Goal: Use online tool/utility

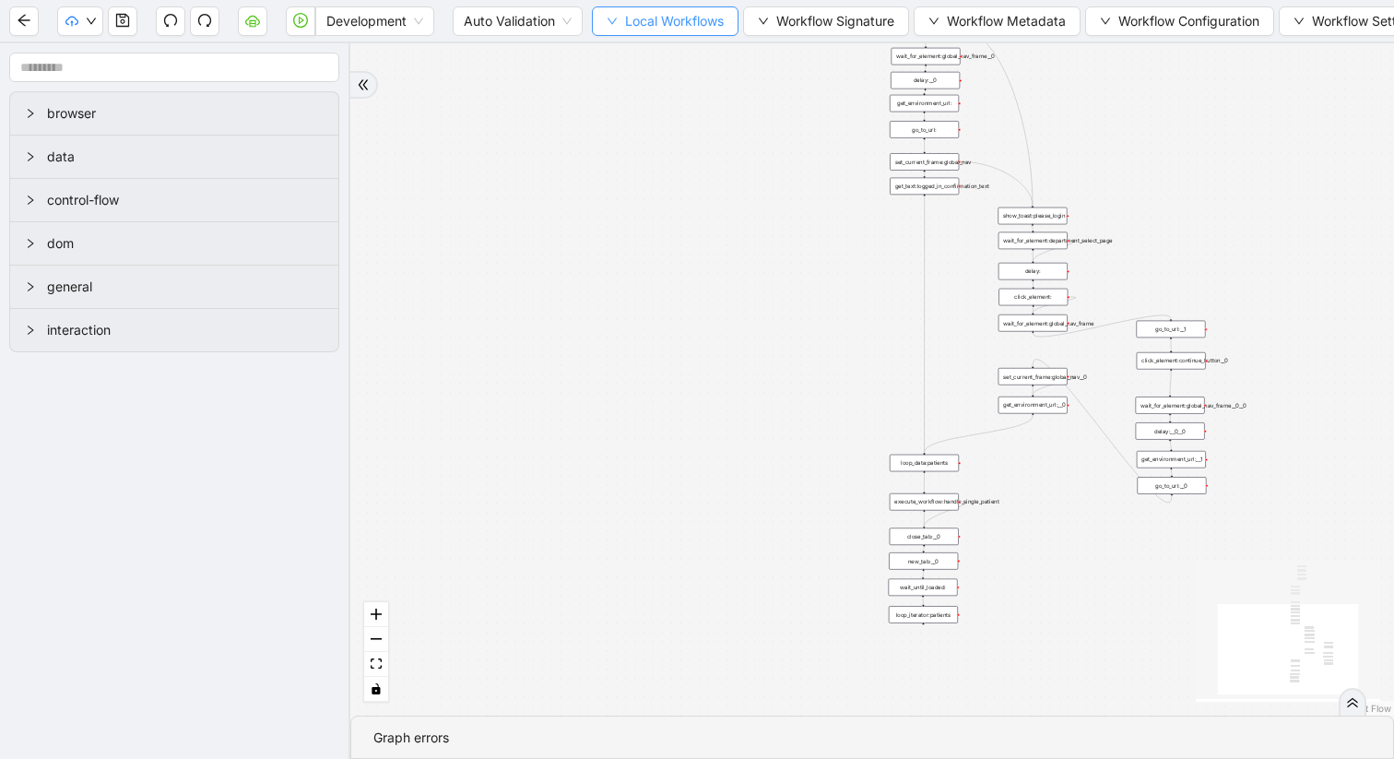
click at [619, 30] on button "Local Workflows" at bounding box center [665, 21] width 147 height 30
click at [620, 59] on span "Select" at bounding box center [667, 57] width 120 height 20
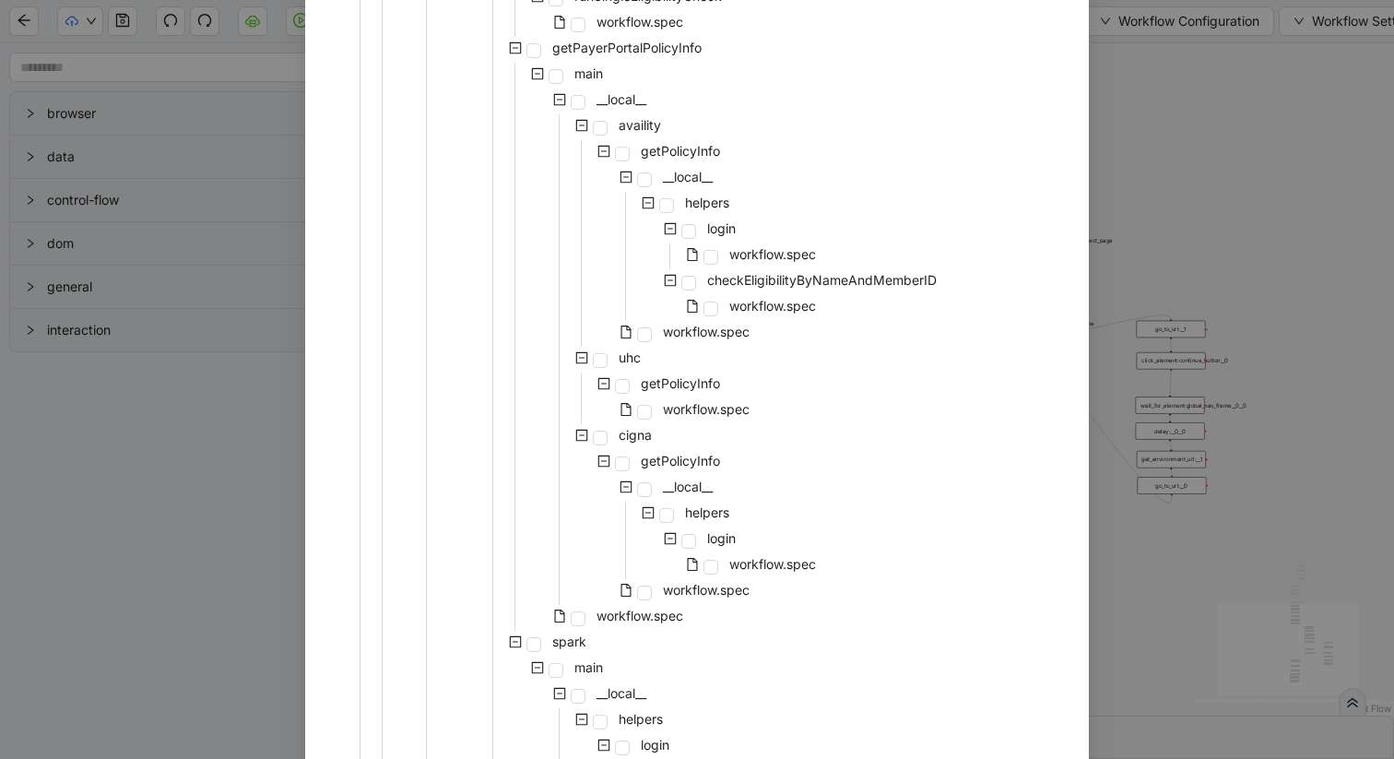
scroll to position [891, 0]
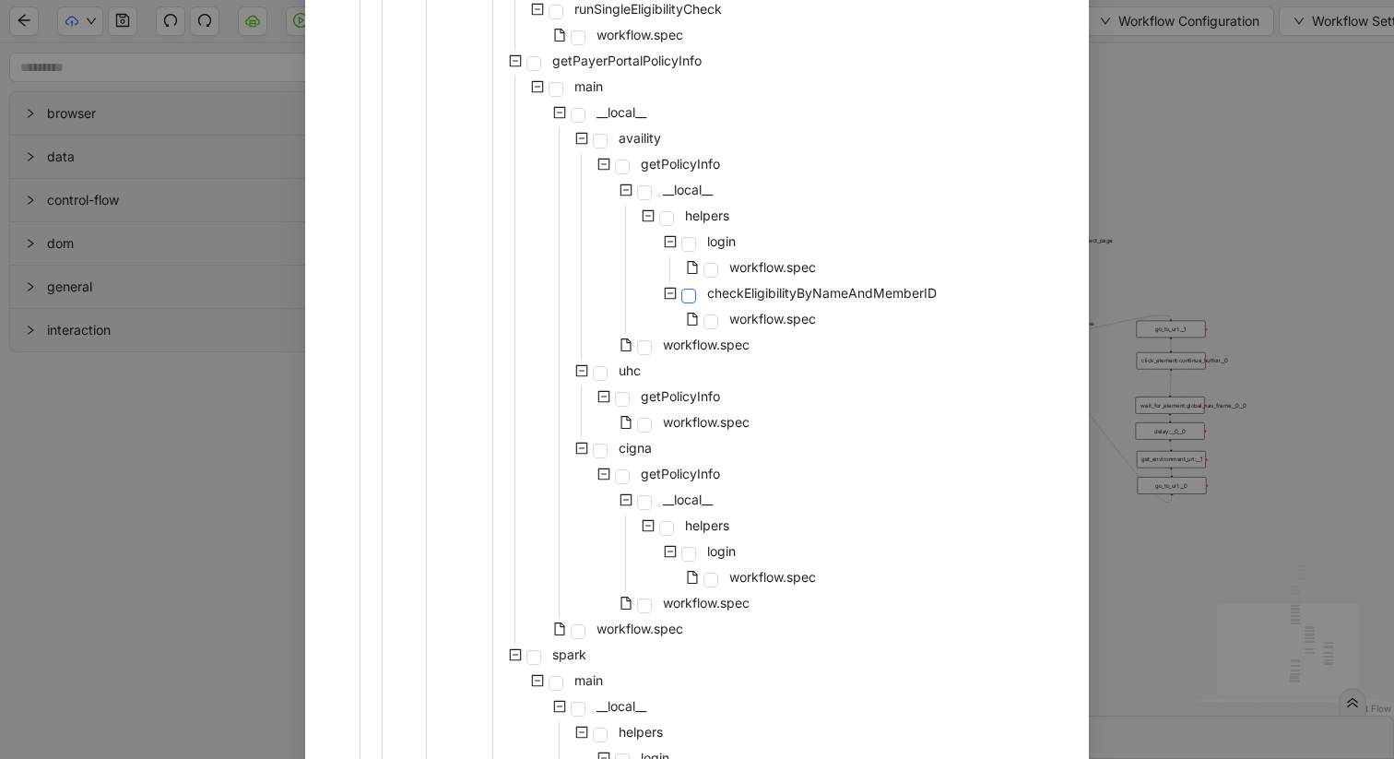
click at [686, 293] on span at bounding box center [688, 296] width 15 height 15
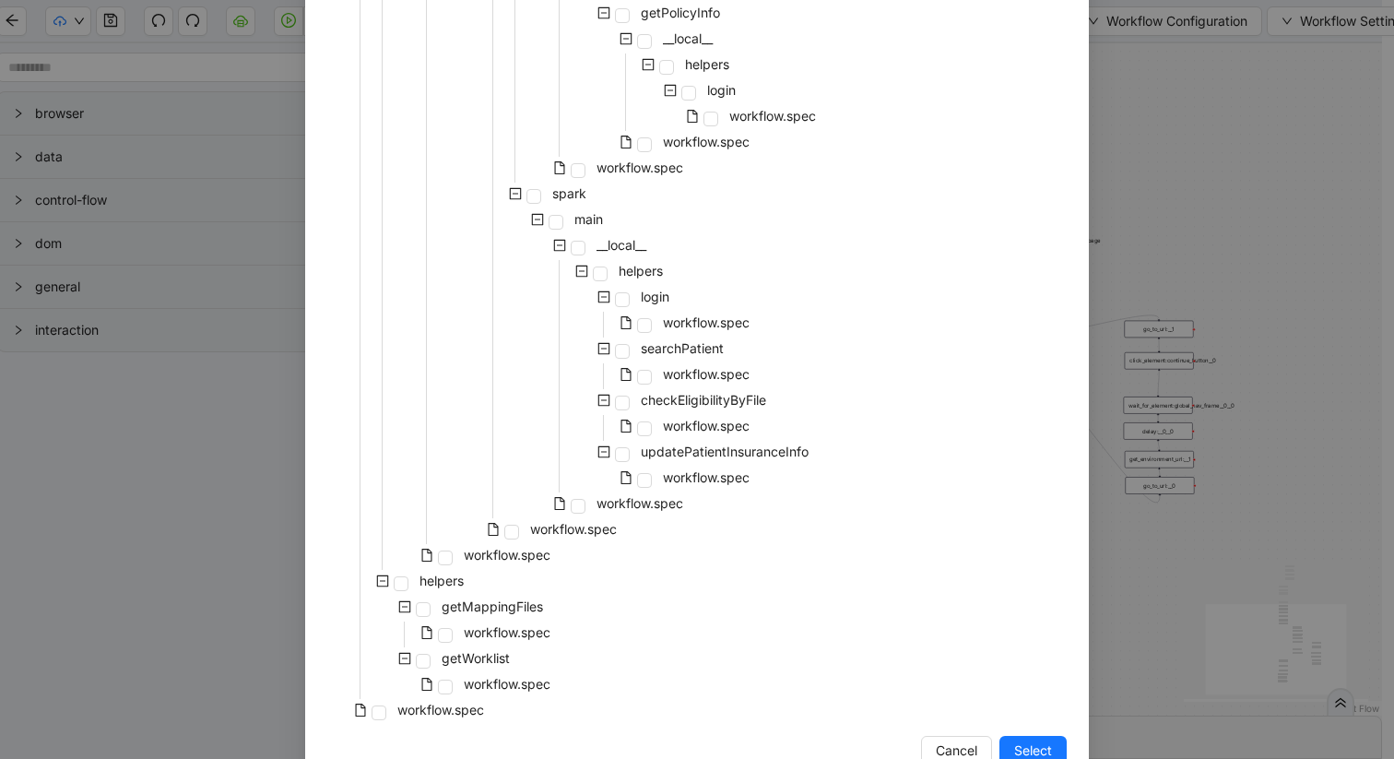
scroll to position [1399, 0]
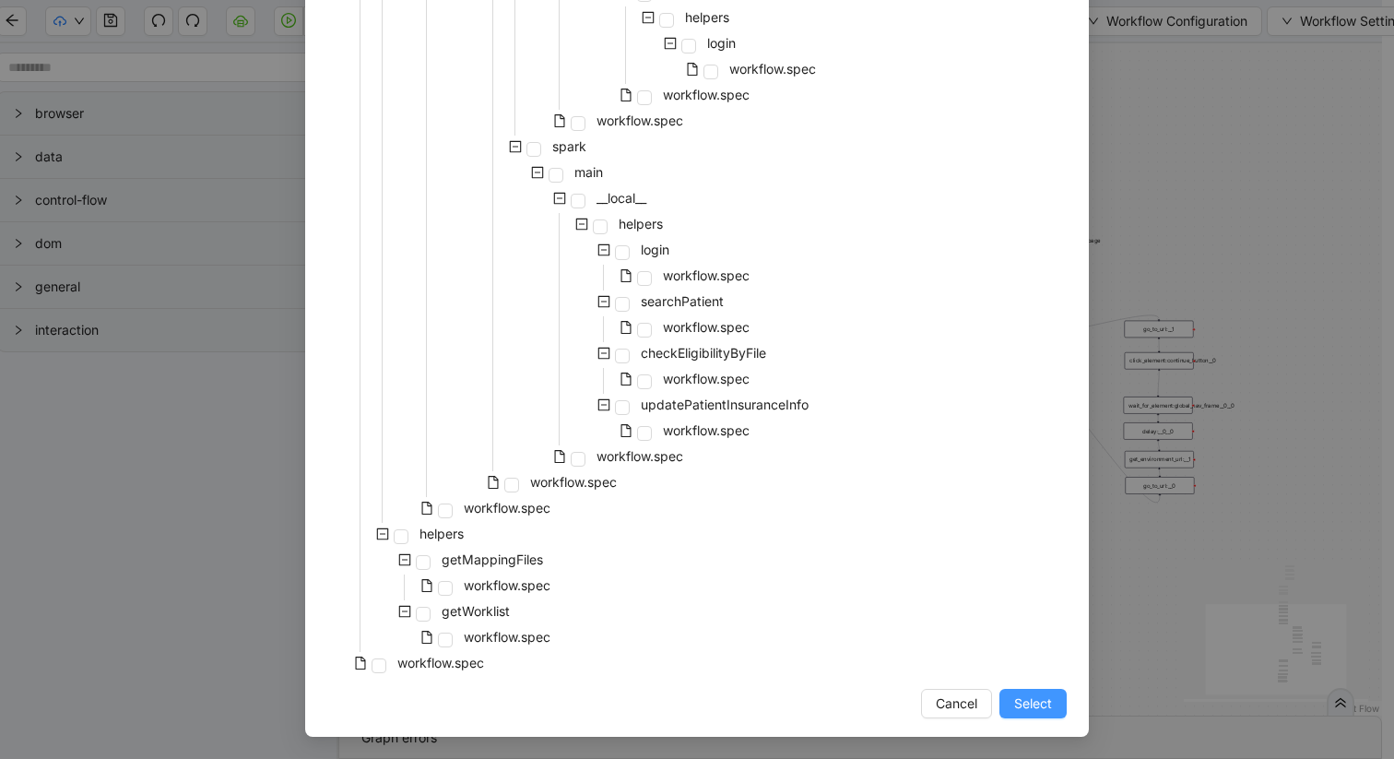
click at [1034, 703] on span "Select" at bounding box center [1033, 703] width 38 height 20
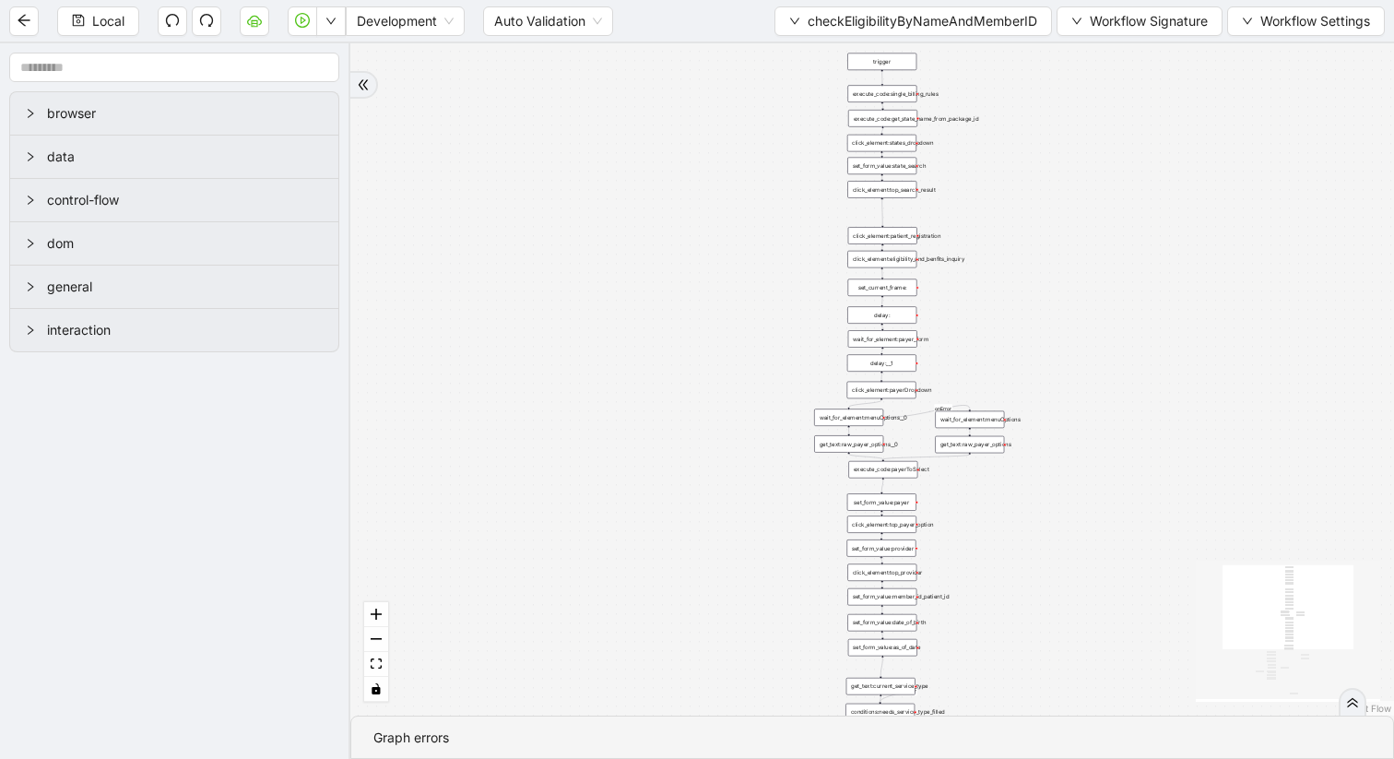
scroll to position [0, 0]
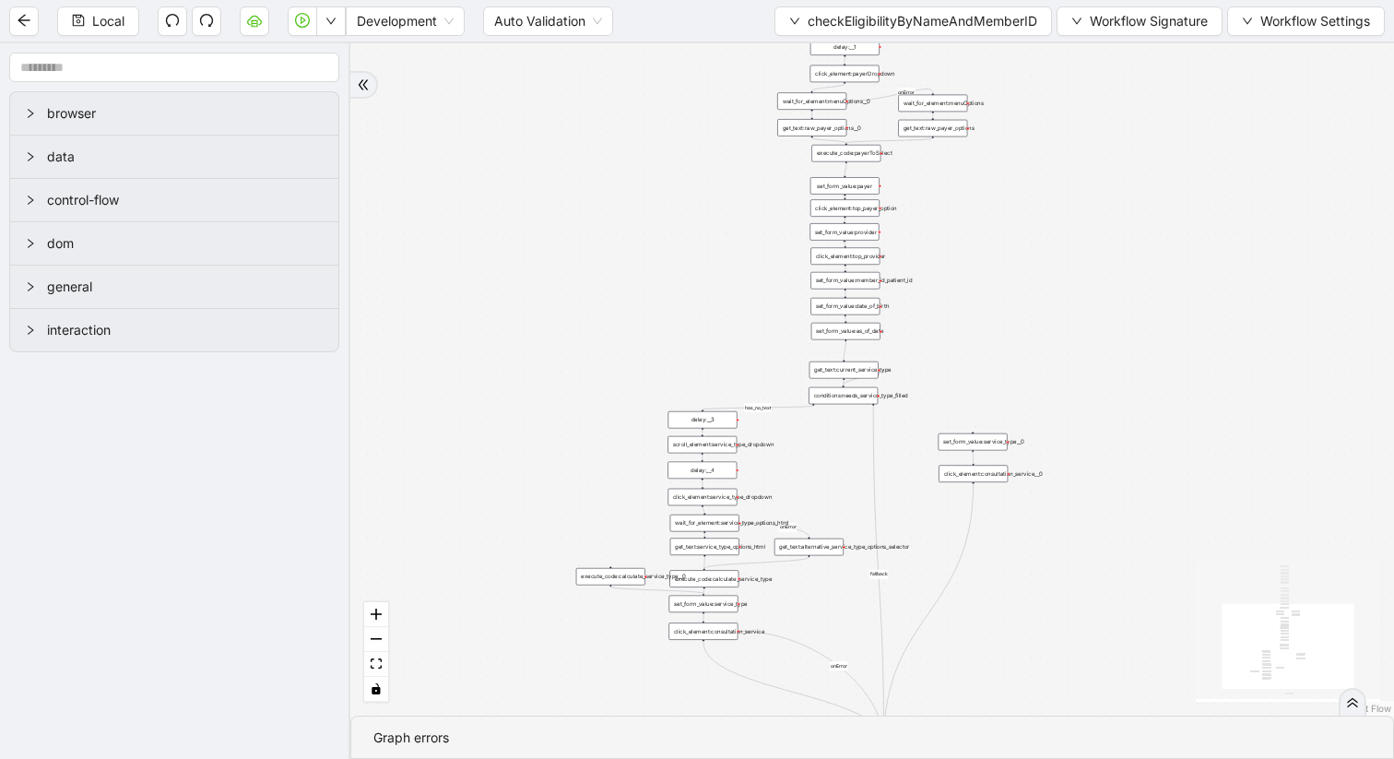
drag, startPoint x: 805, startPoint y: 549, endPoint x: 766, endPoint y: 229, distance: 322.3
click at [766, 229] on div "fallback has_no_text onError onError onError onError trigger execute_code:singl…" at bounding box center [872, 379] width 1044 height 672
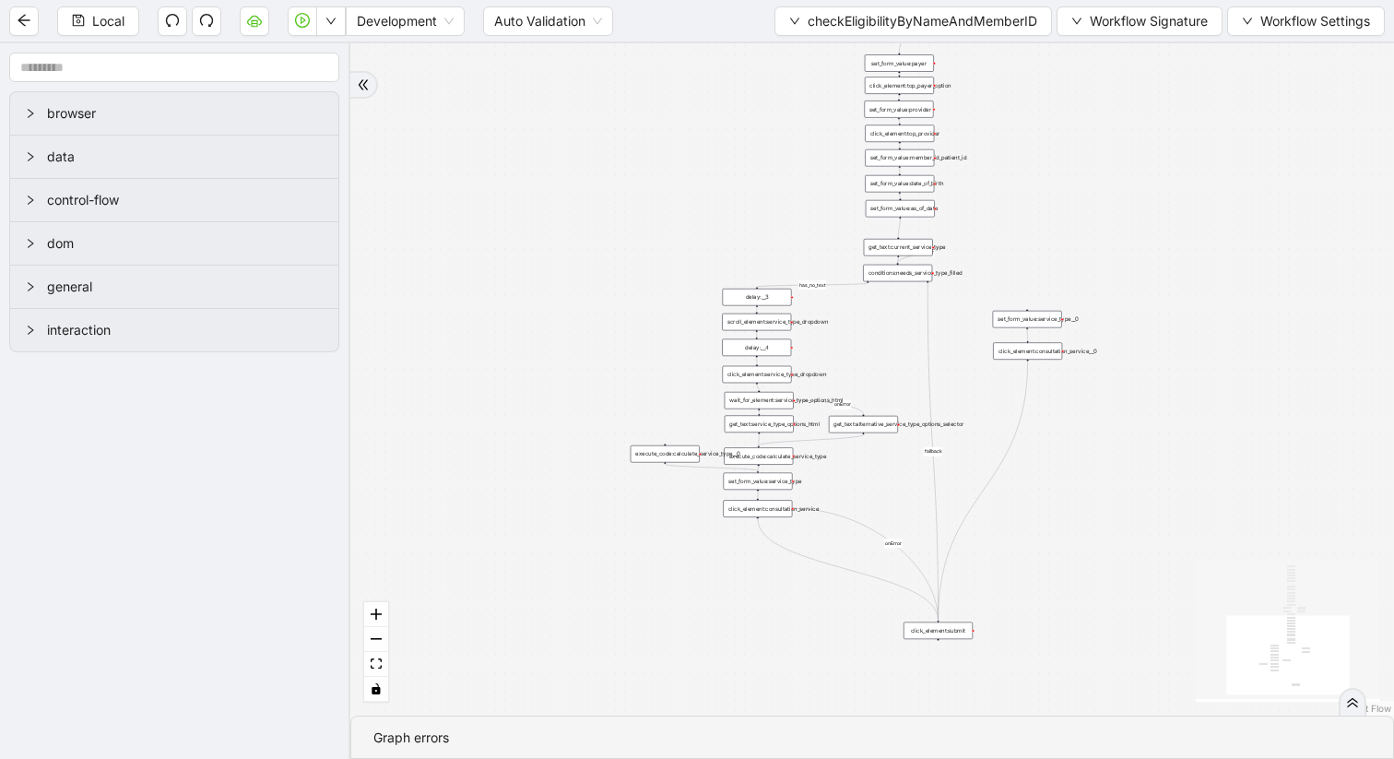
drag, startPoint x: 705, startPoint y: 308, endPoint x: 763, endPoint y: 187, distance: 134.0
click at [763, 187] on div "fallback has_no_text onError onError onError onError trigger execute_code:singl…" at bounding box center [872, 379] width 1044 height 672
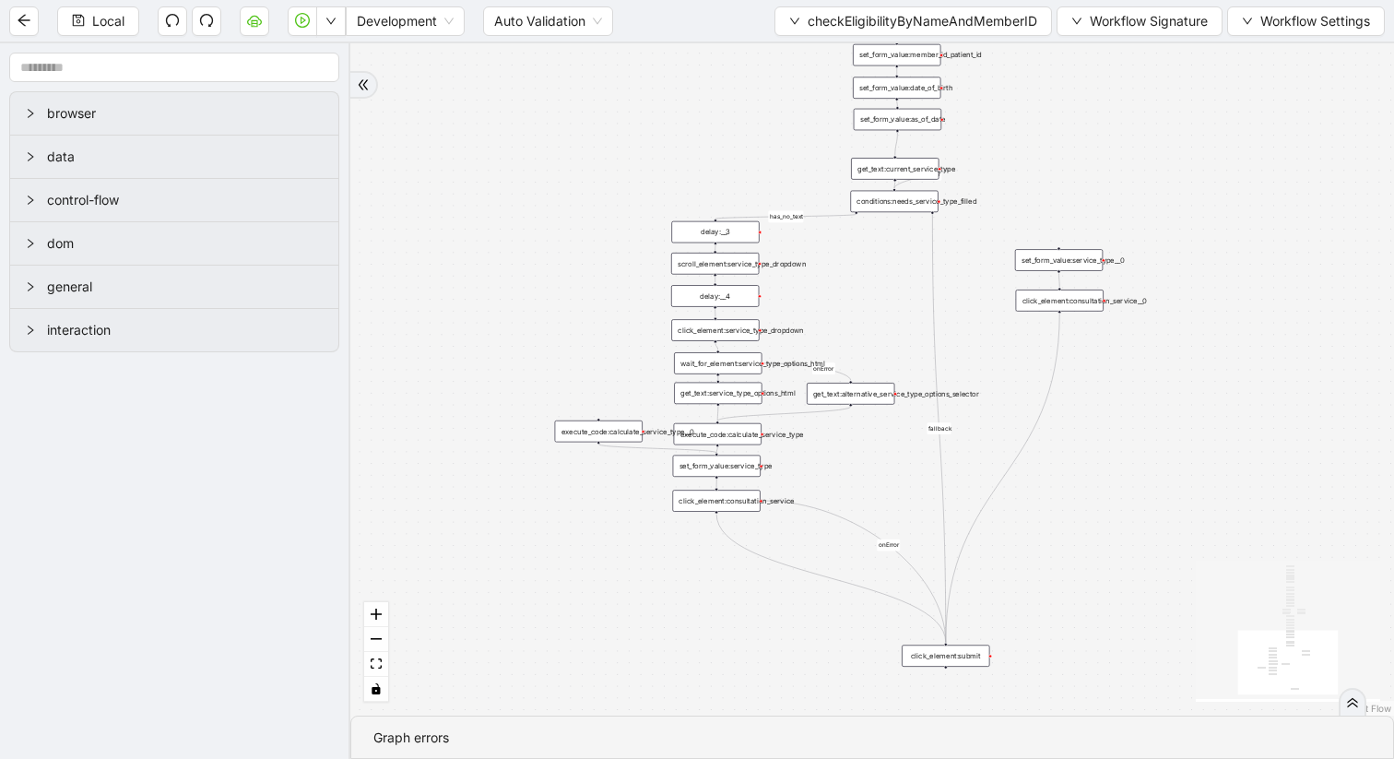
drag, startPoint x: 916, startPoint y: 329, endPoint x: 896, endPoint y: 256, distance: 75.4
click at [896, 256] on div "fallback has_no_text onError onError onError onError trigger execute_code:singl…" at bounding box center [872, 379] width 1044 height 672
click at [914, 198] on div "conditions:needs_service_type_filled" at bounding box center [894, 202] width 88 height 22
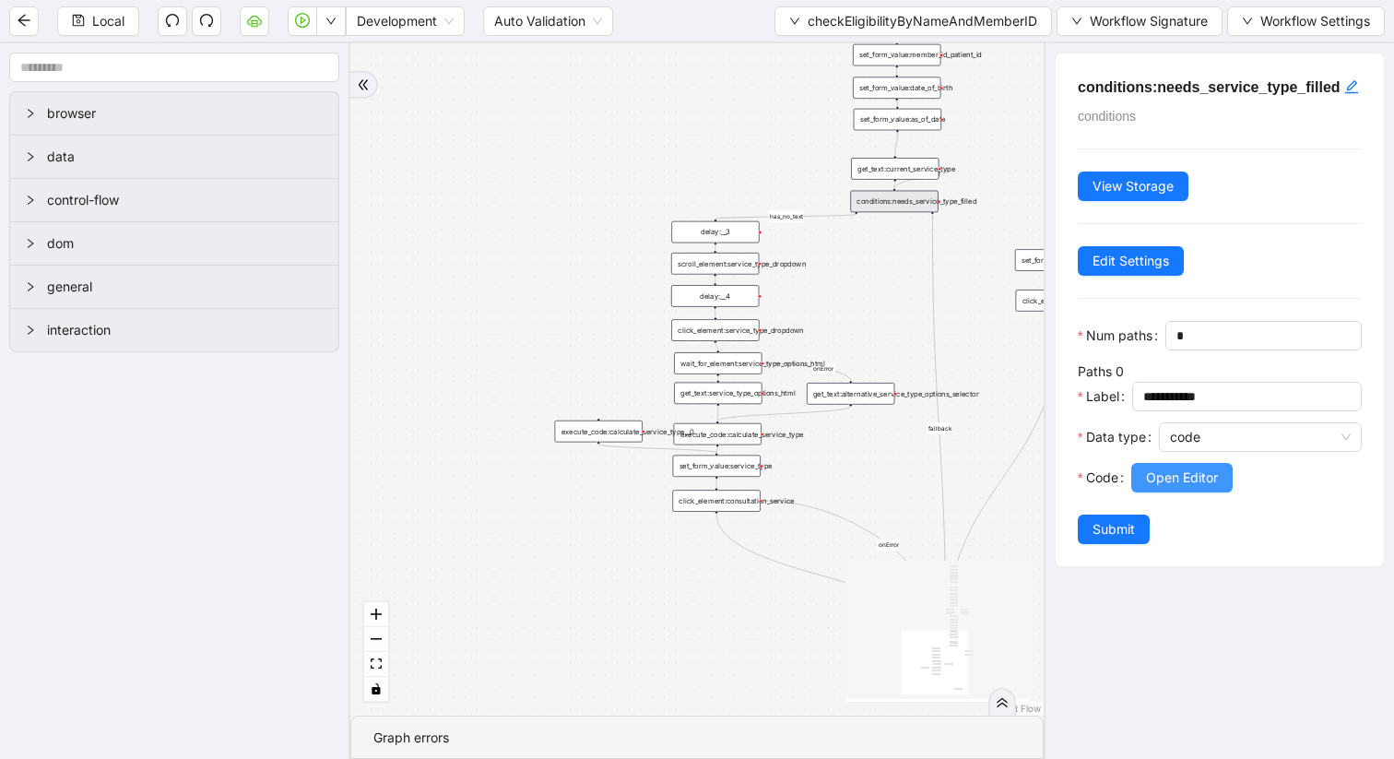
click at [1183, 488] on span "Open Editor" at bounding box center [1182, 477] width 72 height 20
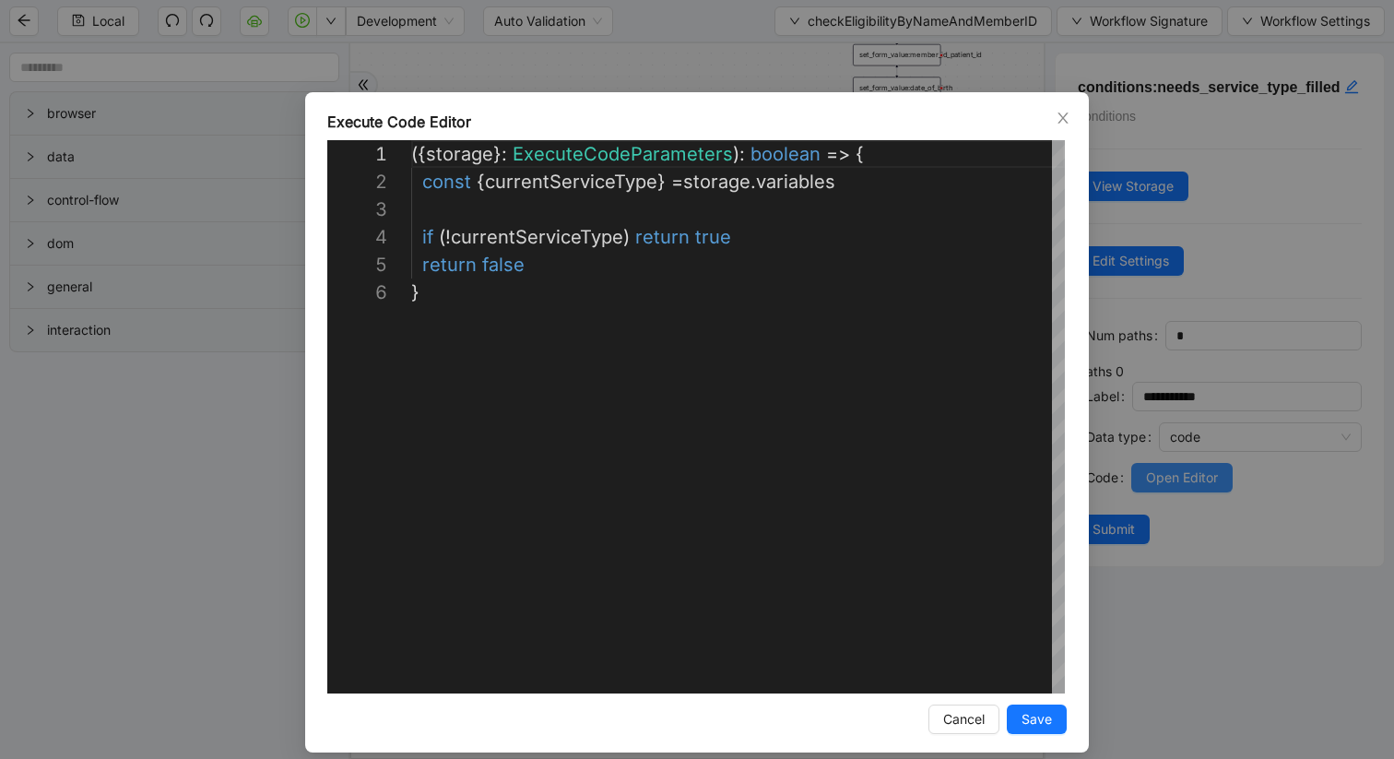
scroll to position [138, 0]
click at [1134, 324] on div "**********" at bounding box center [697, 379] width 1394 height 759
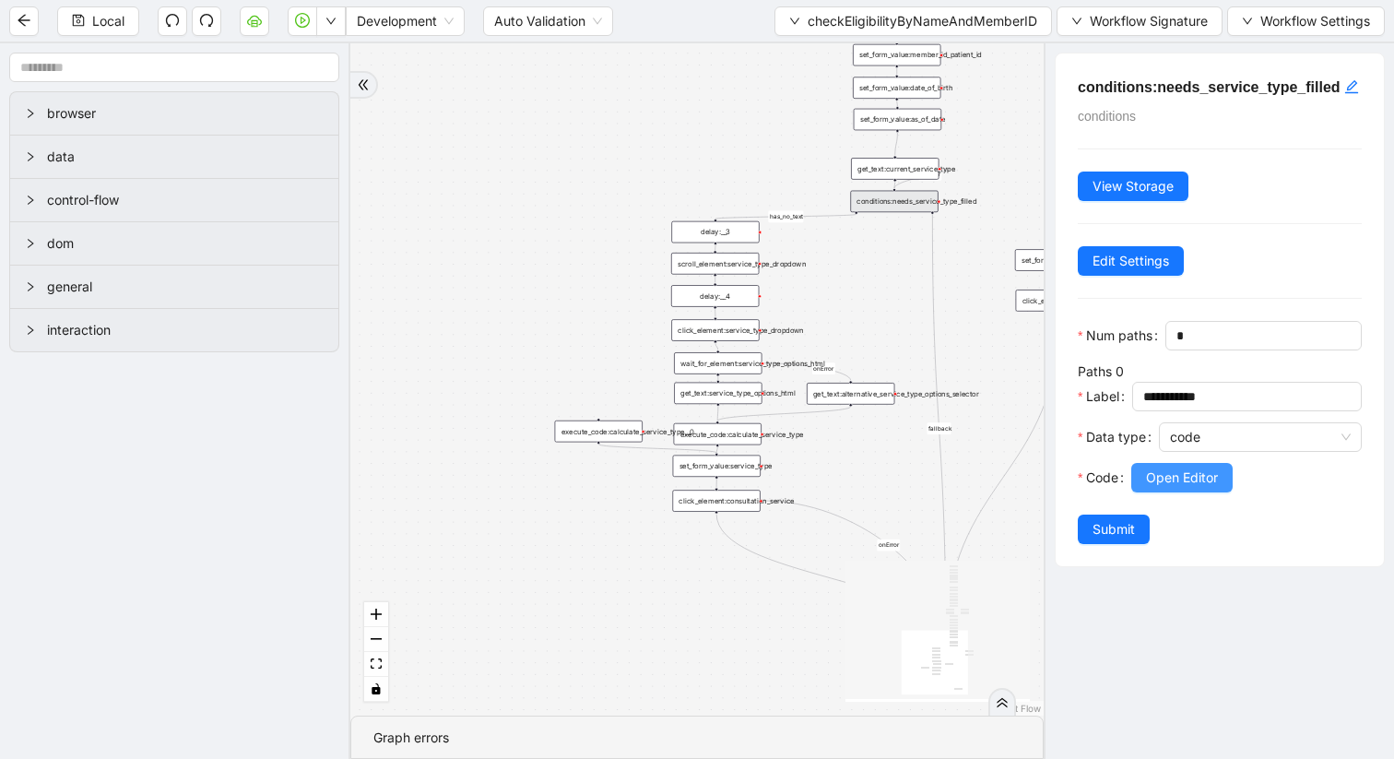
click at [1176, 488] on span "Open Editor" at bounding box center [1182, 477] width 72 height 20
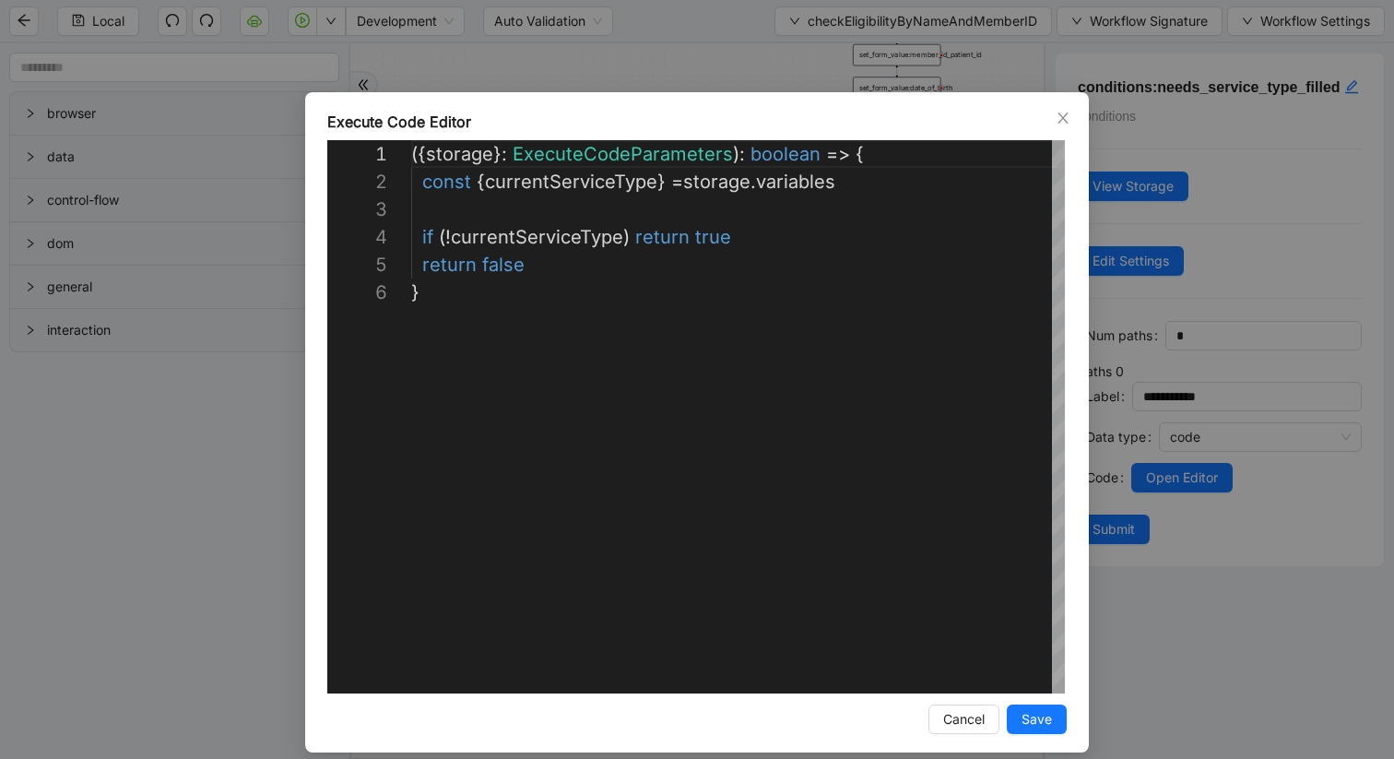
click at [649, 85] on div "**********" at bounding box center [697, 379] width 1394 height 759
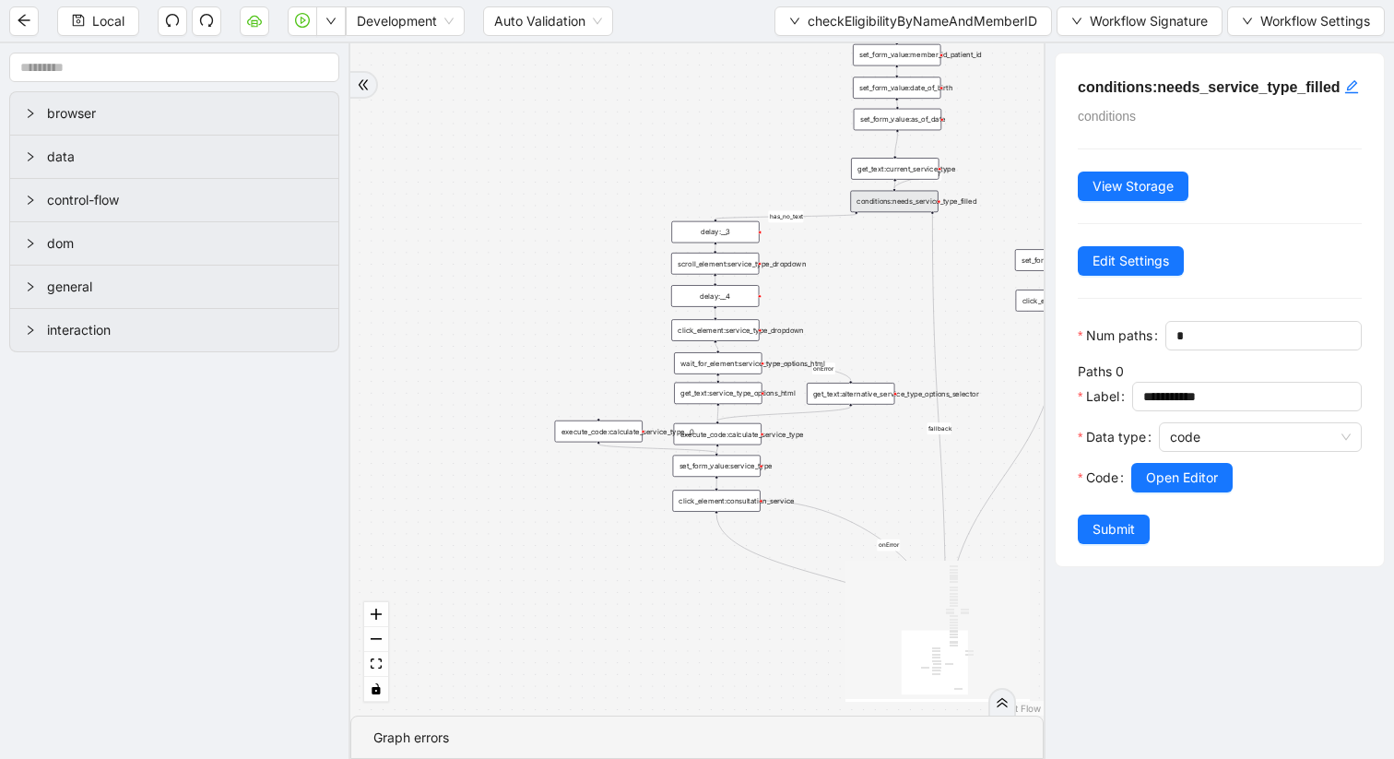
click at [774, 160] on div "fallback has_no_text onError onError onError onError trigger execute_code:singl…" at bounding box center [696, 379] width 693 height 672
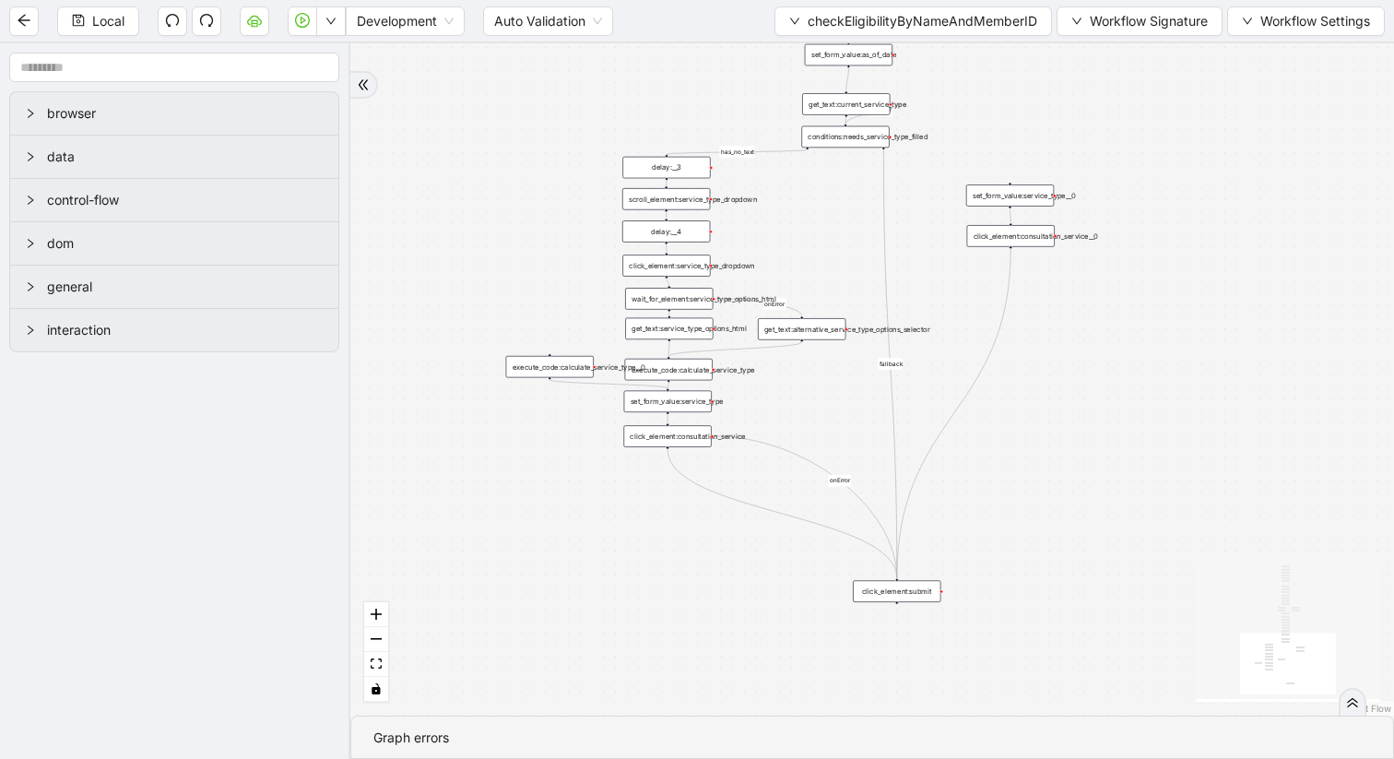
drag, startPoint x: 774, startPoint y: 160, endPoint x: 725, endPoint y: 95, distance: 81.0
click at [725, 95] on div "fallback has_no_text onError onError onError onError trigger execute_code:singl…" at bounding box center [872, 379] width 1044 height 672
